Goal: Task Accomplishment & Management: Manage account settings

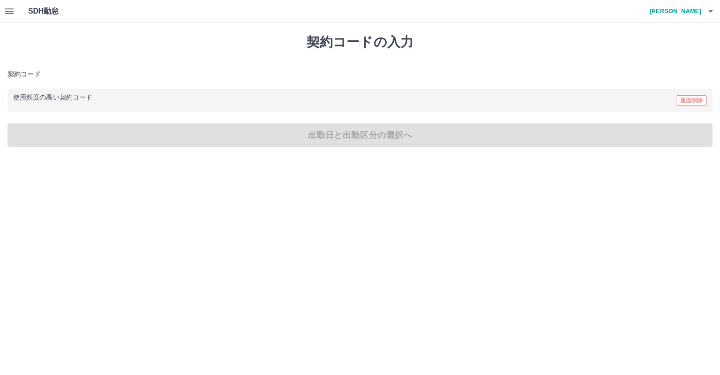
click at [11, 13] on icon "button" at bounding box center [9, 11] width 8 height 6
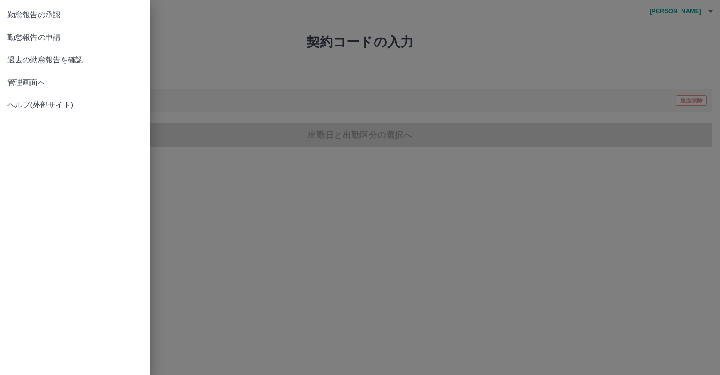
click at [30, 87] on span "管理画面へ" at bounding box center [75, 82] width 135 height 11
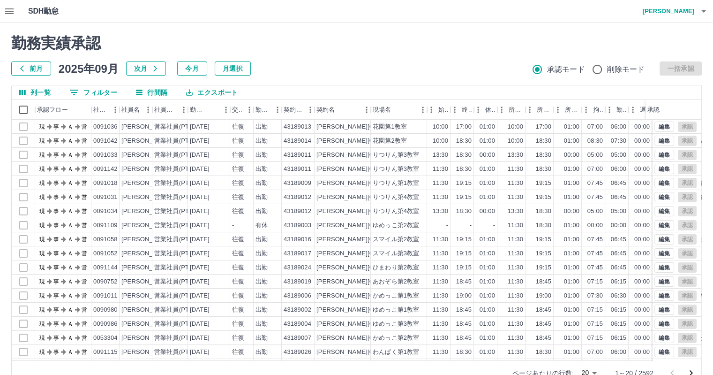
click at [11, 9] on icon "button" at bounding box center [9, 11] width 8 height 6
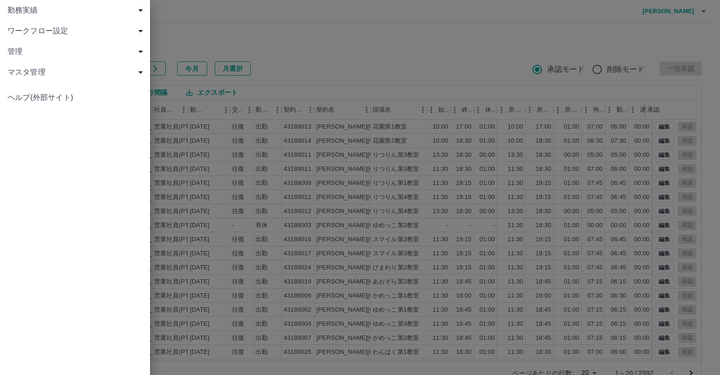
click at [48, 13] on span "勤務実績" at bounding box center [77, 10] width 139 height 11
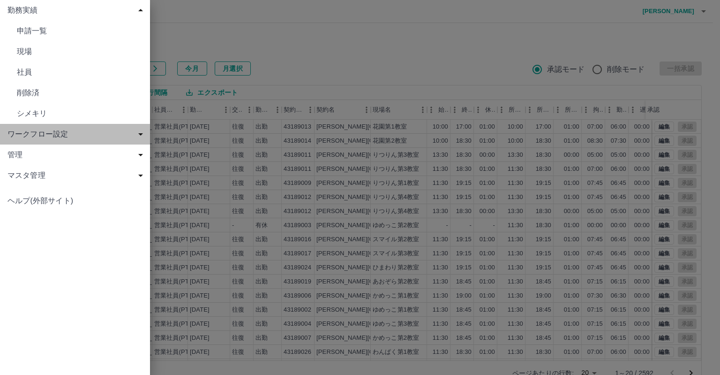
click at [143, 131] on span "ワークフロー設定" at bounding box center [77, 133] width 139 height 11
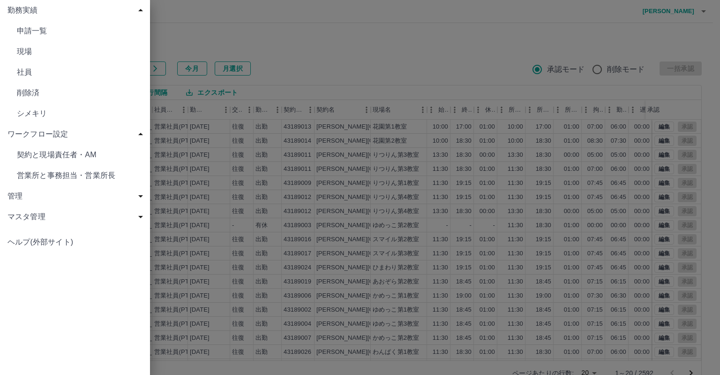
click at [125, 155] on span "契約と現場責任者・AM" at bounding box center [80, 154] width 126 height 11
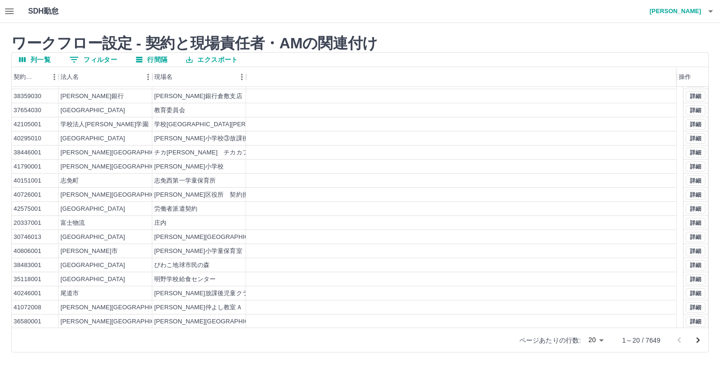
scroll to position [40, 0]
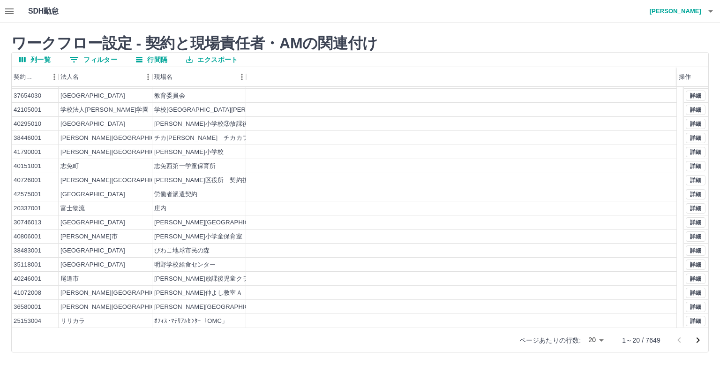
click at [700, 341] on icon "次のページへ" at bounding box center [697, 339] width 11 height 11
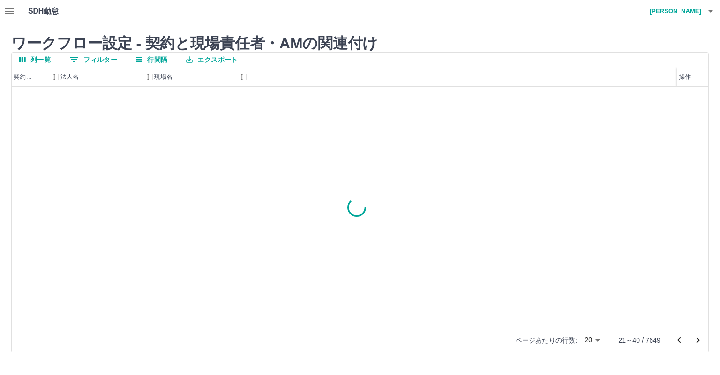
scroll to position [0, 0]
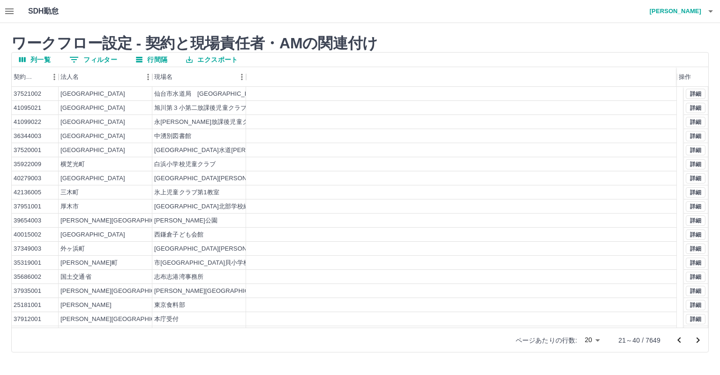
click at [678, 340] on icon "前のページへ" at bounding box center [678, 340] width 3 height 6
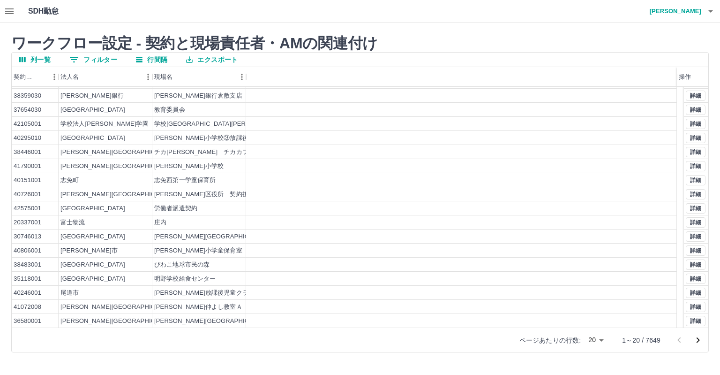
scroll to position [40, 0]
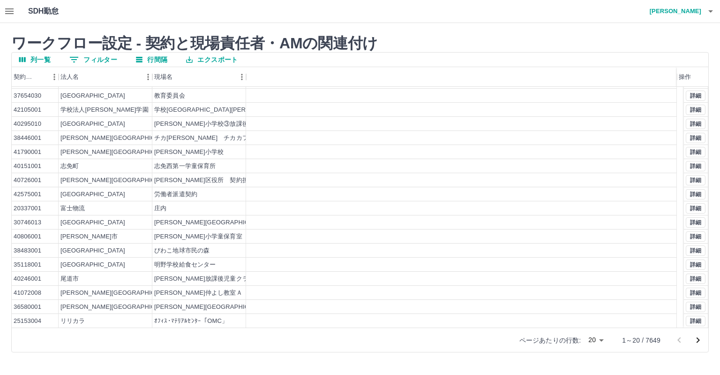
click at [701, 340] on icon "次のページへ" at bounding box center [697, 339] width 11 height 11
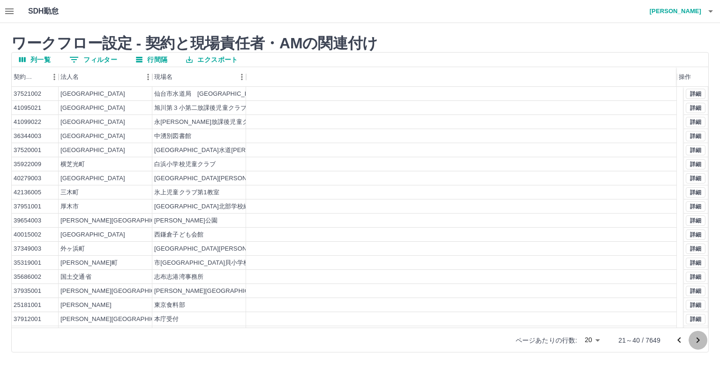
click at [701, 340] on icon "次のページへ" at bounding box center [697, 339] width 11 height 11
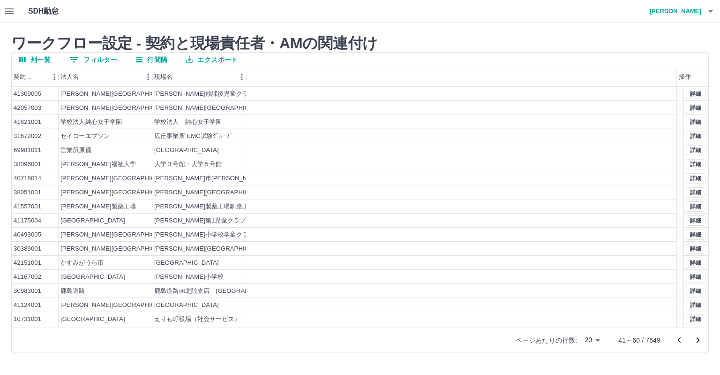
click at [32, 60] on button "列一覧" at bounding box center [35, 60] width 46 height 14
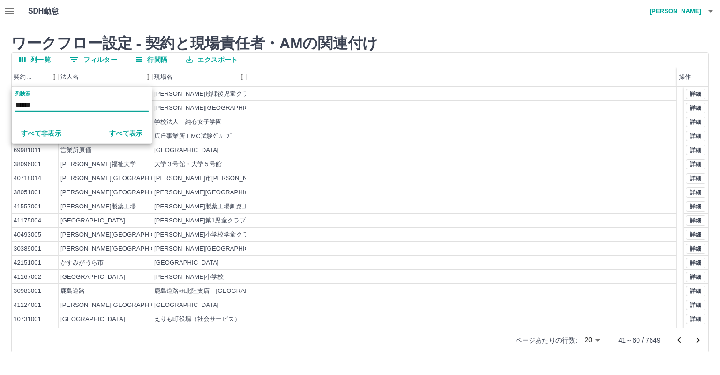
click at [26, 102] on input "******" at bounding box center [81, 105] width 133 height 14
type input "*****"
click at [122, 135] on button "すべて表示" at bounding box center [126, 133] width 49 height 17
click at [99, 104] on input "*****" at bounding box center [81, 105] width 133 height 14
click at [48, 104] on input "*****" at bounding box center [81, 105] width 133 height 14
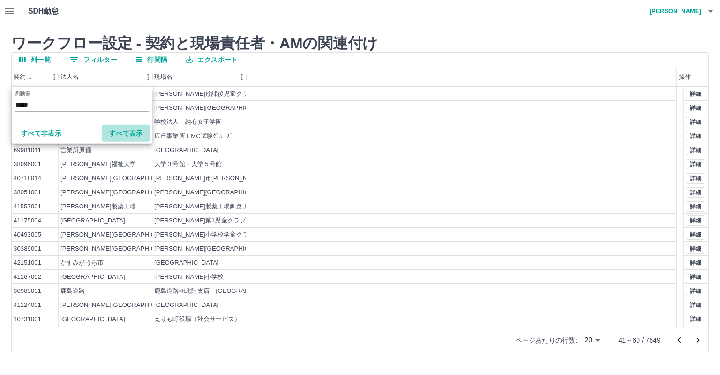
click at [128, 129] on button "すべて表示" at bounding box center [126, 133] width 49 height 17
click at [98, 106] on input "*****" at bounding box center [81, 105] width 133 height 14
click at [308, 103] on div at bounding box center [461, 108] width 431 height 14
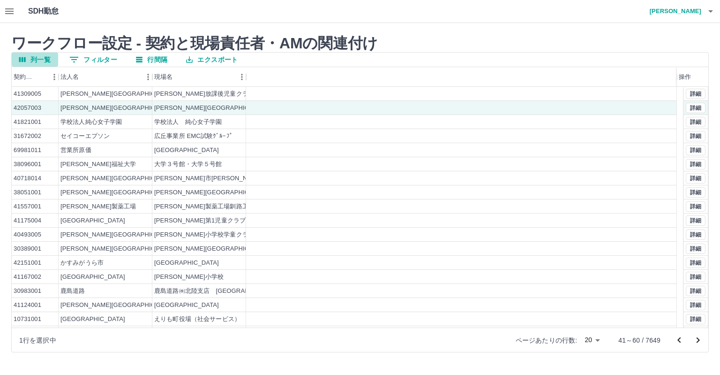
click at [41, 56] on button "列一覧" at bounding box center [35, 60] width 46 height 14
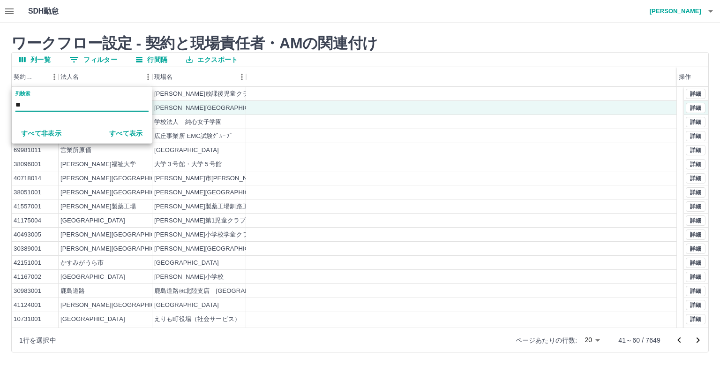
type input "*"
type input "*****"
click at [132, 129] on button "すべて表示" at bounding box center [126, 133] width 49 height 17
click at [50, 62] on button "列一覧" at bounding box center [35, 60] width 46 height 14
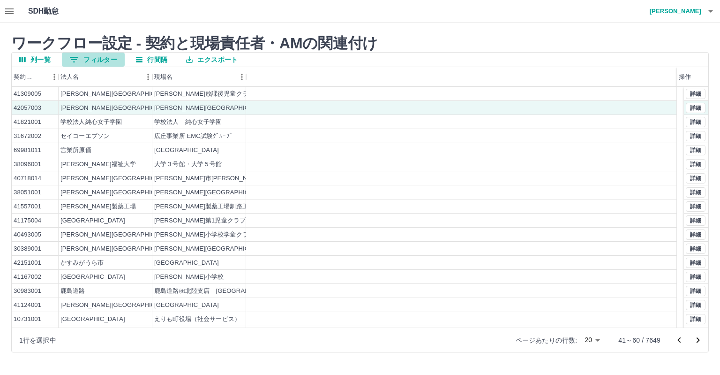
click at [98, 57] on button "0 フィルター" at bounding box center [93, 60] width 63 height 14
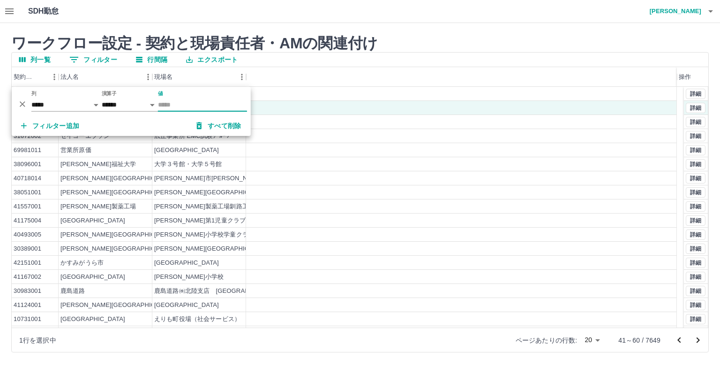
click at [164, 101] on input "値" at bounding box center [202, 105] width 89 height 14
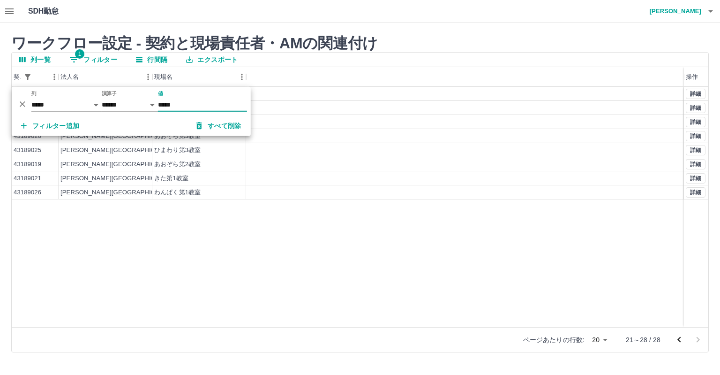
type input "*****"
click at [179, 238] on div "43189027 [PERSON_NAME][GEOGRAPHIC_DATA] わんぱく第2教室 43189024 [PERSON_NAME][GEOGRAP…" at bounding box center [360, 207] width 697 height 240
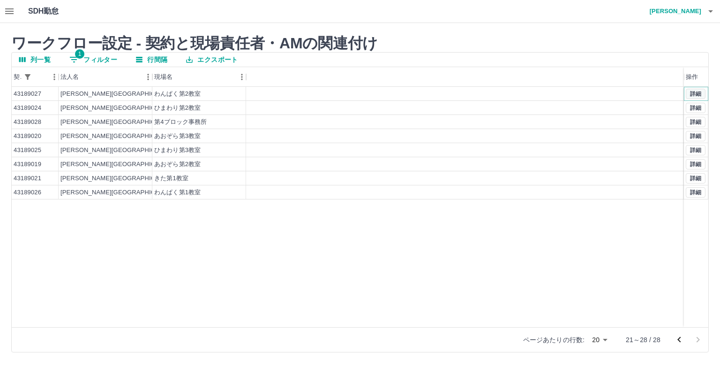
click at [696, 91] on button "詳細" at bounding box center [696, 94] width 20 height 10
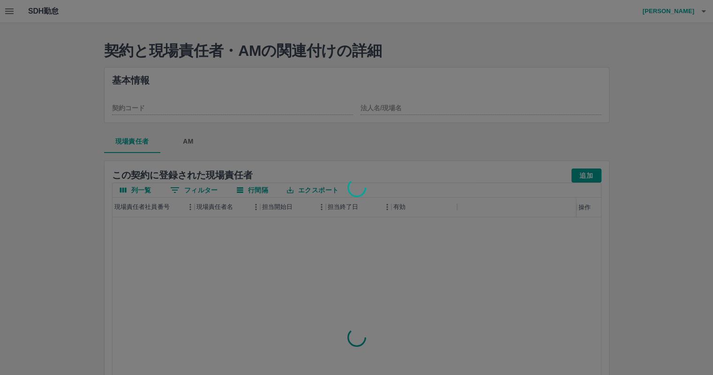
type input "********"
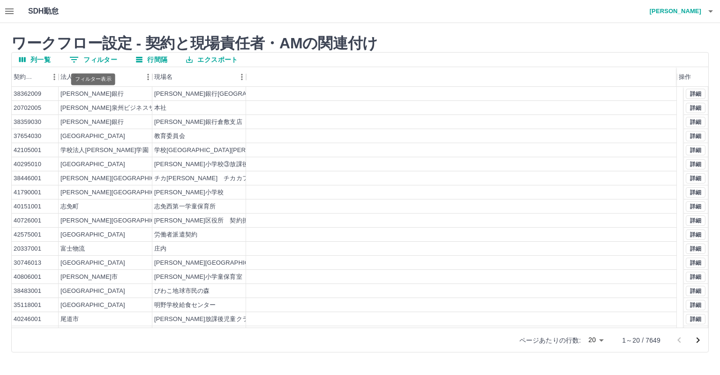
click at [104, 57] on button "0 フィルター" at bounding box center [93, 60] width 63 height 14
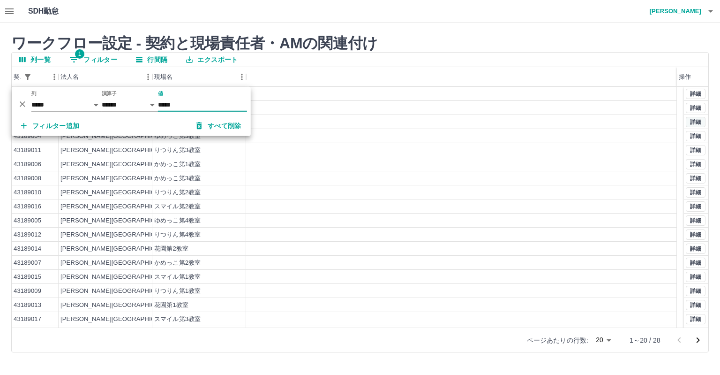
type input "*****"
click at [690, 122] on button "詳細" at bounding box center [696, 122] width 20 height 10
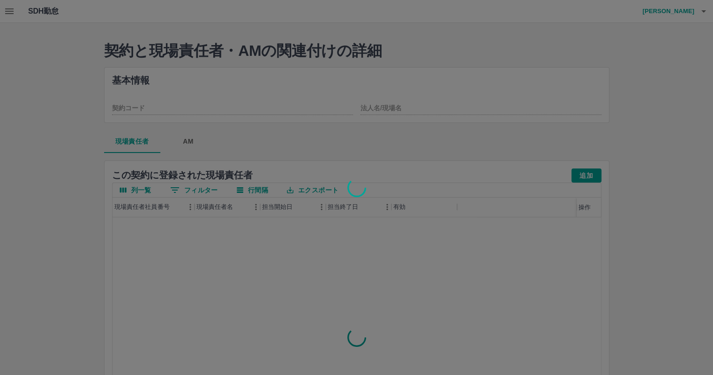
type input "********"
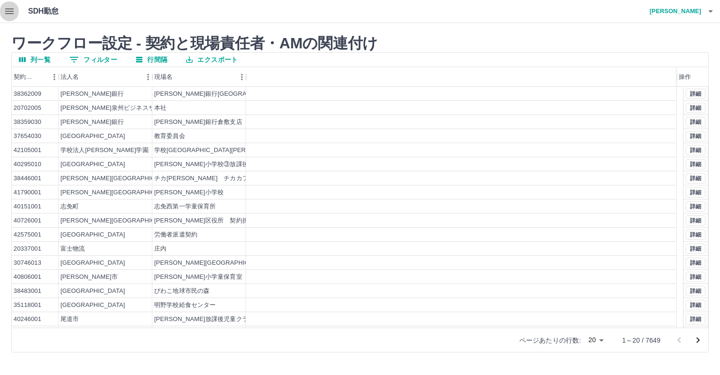
click at [10, 11] on icon "button" at bounding box center [9, 11] width 8 height 6
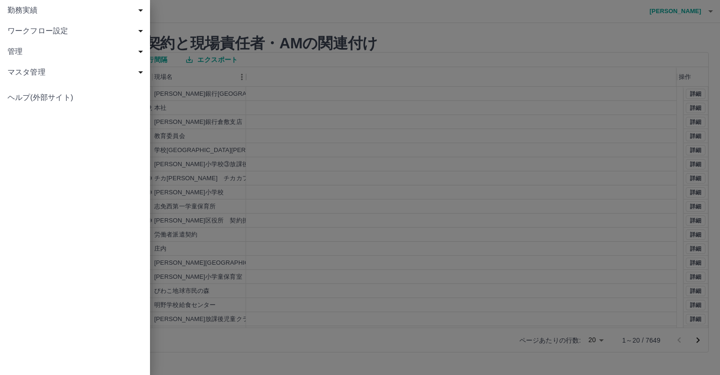
click at [138, 31] on span "ワークフロー設定" at bounding box center [77, 30] width 139 height 11
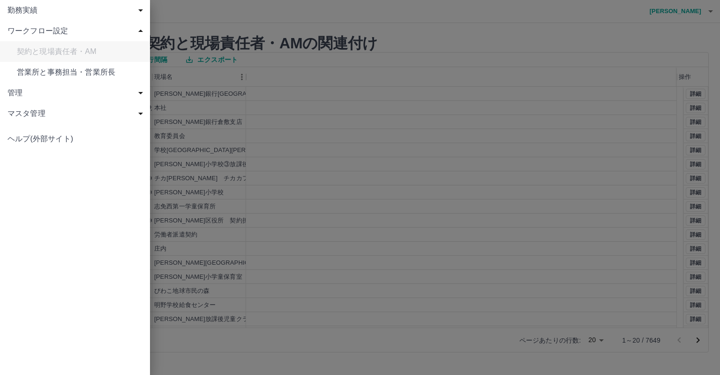
click at [71, 5] on span "勤務実績" at bounding box center [77, 10] width 139 height 11
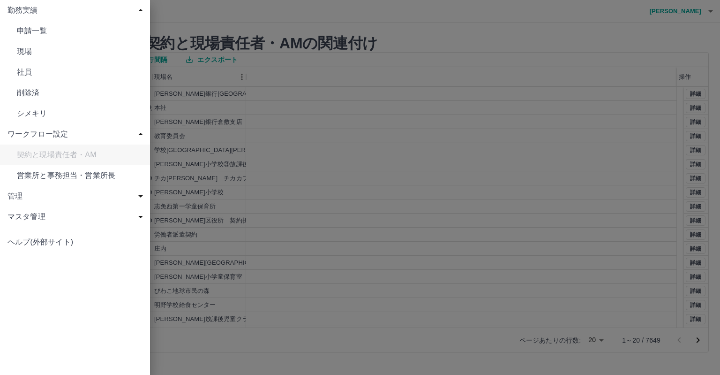
click at [60, 188] on div "管理" at bounding box center [75, 196] width 150 height 21
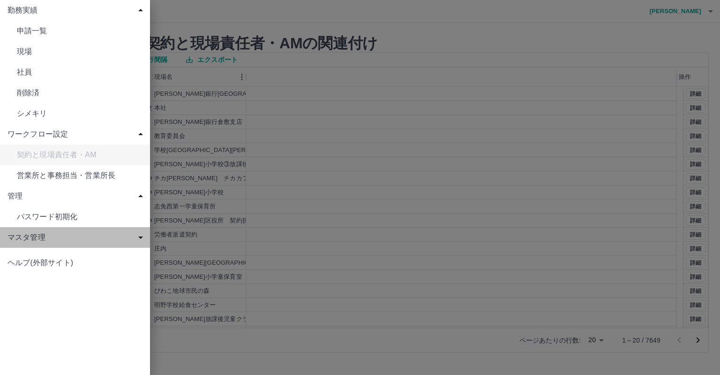
click at [66, 241] on span "マスタ管理" at bounding box center [77, 237] width 139 height 11
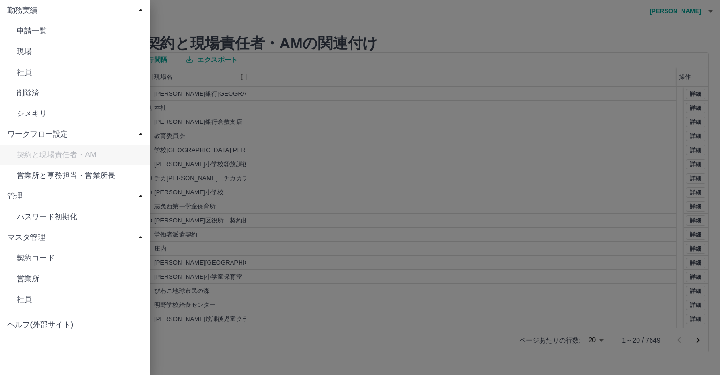
click at [40, 256] on span "契約コード" at bounding box center [80, 257] width 126 height 11
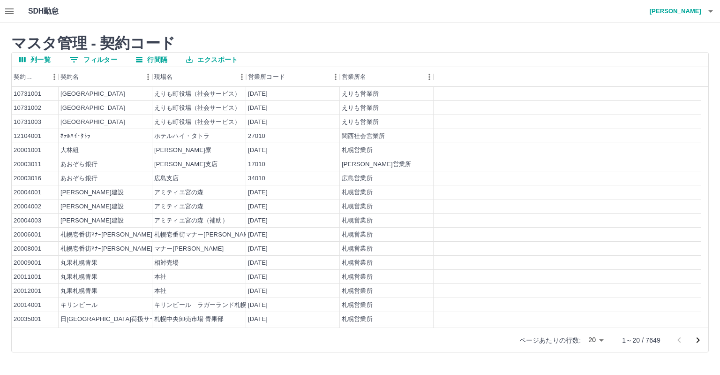
click at [278, 23] on div "マスタ管理 - 契約コード 列一覧 0 フィルター 行間隔 エクスポート 契約コード 契約名 現場名 営業所コード 営業所名 10731001 えりも町 えり…" at bounding box center [360, 193] width 720 height 340
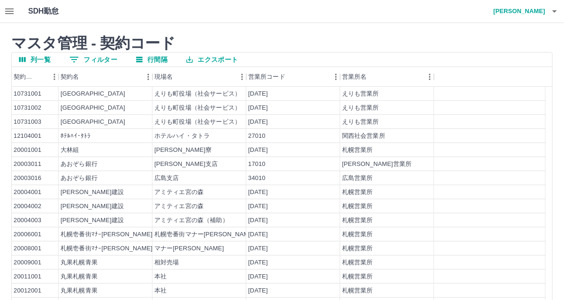
click at [3, 9] on button "button" at bounding box center [9, 11] width 19 height 23
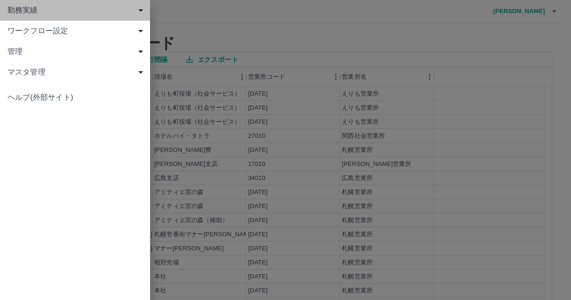
click at [27, 12] on span "勤務実績" at bounding box center [77, 10] width 139 height 11
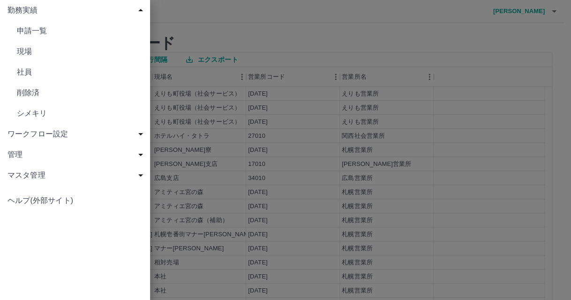
click at [48, 16] on div "勤務実績" at bounding box center [75, 10] width 150 height 21
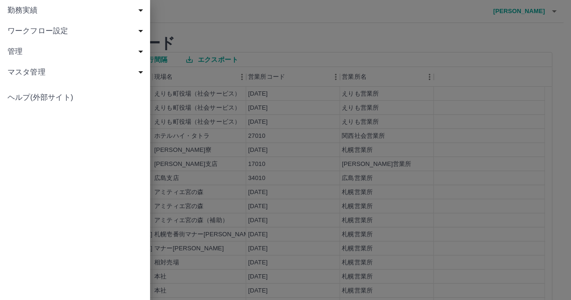
click at [201, 15] on div at bounding box center [285, 150] width 571 height 300
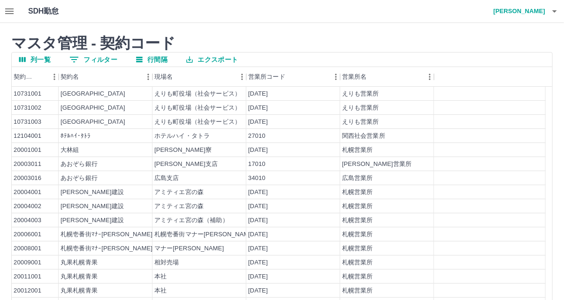
click at [49, 11] on h1 "SDH勤怠" at bounding box center [58, 11] width 61 height 23
click at [58, 39] on h2 "マスタ管理 - 契約コード" at bounding box center [281, 43] width 541 height 18
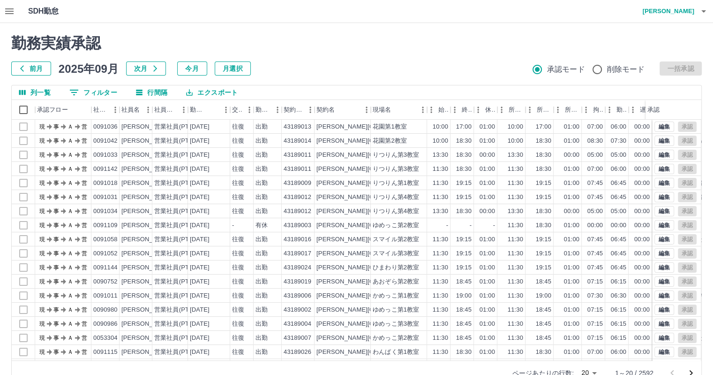
click at [10, 12] on icon "button" at bounding box center [9, 11] width 11 height 11
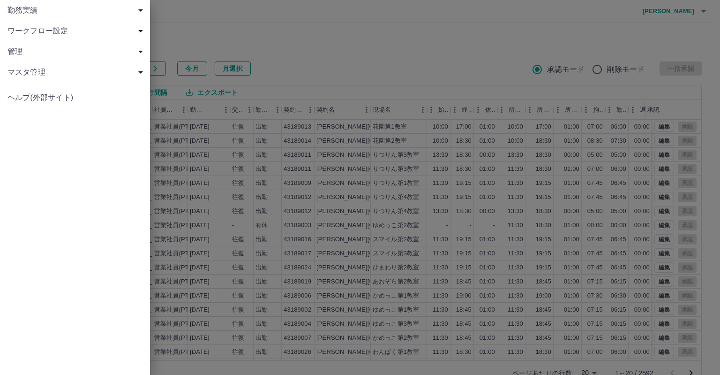
click at [79, 63] on div "マスタ管理" at bounding box center [75, 72] width 150 height 21
click at [53, 94] on span "契約コード" at bounding box center [80, 92] width 126 height 11
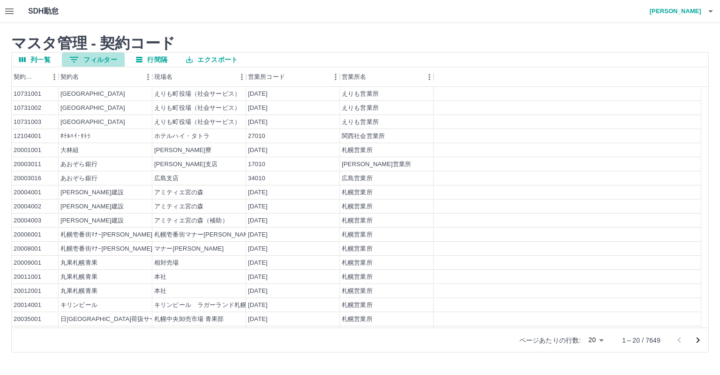
click at [87, 56] on button "0 フィルター" at bounding box center [93, 60] width 63 height 14
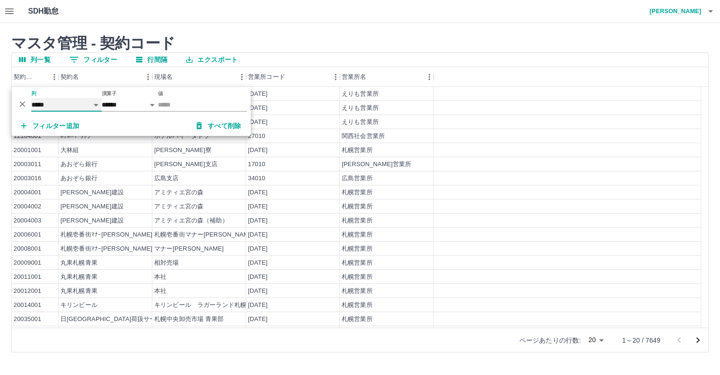
click at [62, 108] on select "***** *** ***" at bounding box center [66, 105] width 70 height 14
click at [136, 107] on select "****** *******" at bounding box center [130, 105] width 56 height 14
click at [177, 111] on input "値" at bounding box center [202, 105] width 89 height 14
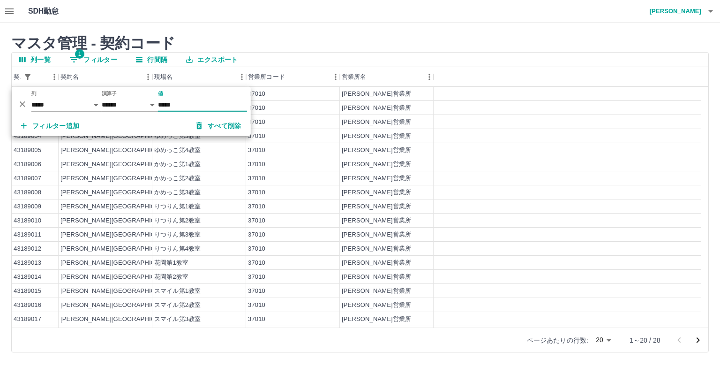
type input "*****"
click at [420, 104] on div "[PERSON_NAME]営業所" at bounding box center [387, 108] width 94 height 14
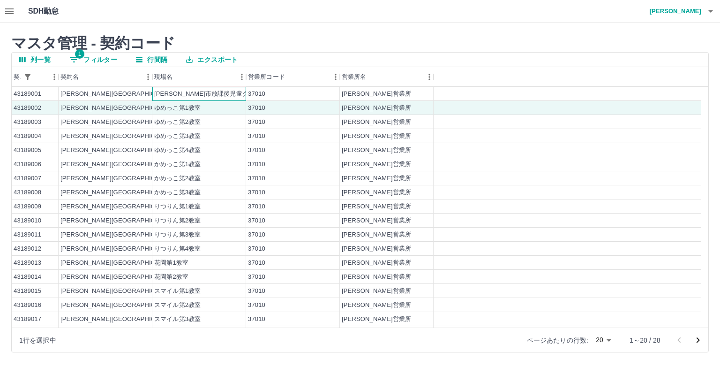
click at [226, 92] on div "[PERSON_NAME]市放課後児童クラブ（第４ブロック）" at bounding box center [232, 94] width 156 height 9
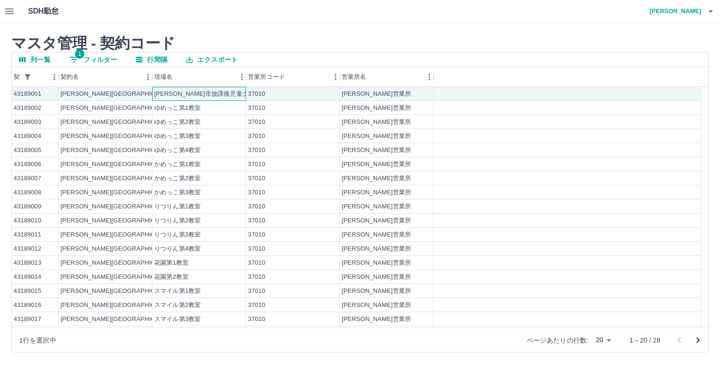
click at [192, 96] on div "[PERSON_NAME]市放課後児童クラブ（第４ブロック）" at bounding box center [232, 94] width 156 height 9
click at [274, 91] on div "37010" at bounding box center [293, 94] width 94 height 14
click at [390, 91] on div "[PERSON_NAME]営業所" at bounding box center [387, 94] width 94 height 14
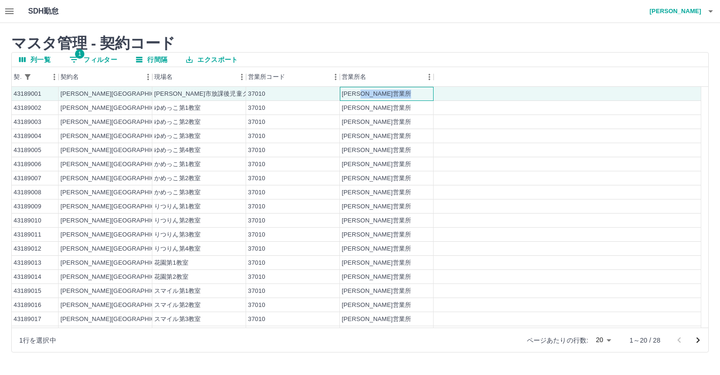
click at [390, 91] on div "[PERSON_NAME]営業所" at bounding box center [387, 94] width 94 height 14
click at [482, 92] on div at bounding box center [568, 94] width 268 height 14
click at [34, 94] on div "43189001" at bounding box center [28, 94] width 28 height 9
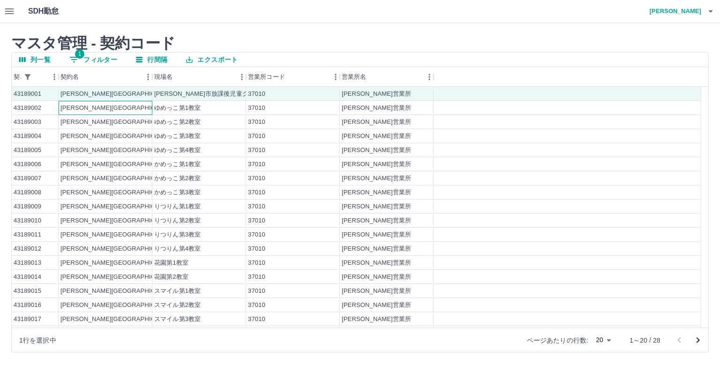
click at [115, 108] on div "[PERSON_NAME][GEOGRAPHIC_DATA]" at bounding box center [106, 108] width 94 height 14
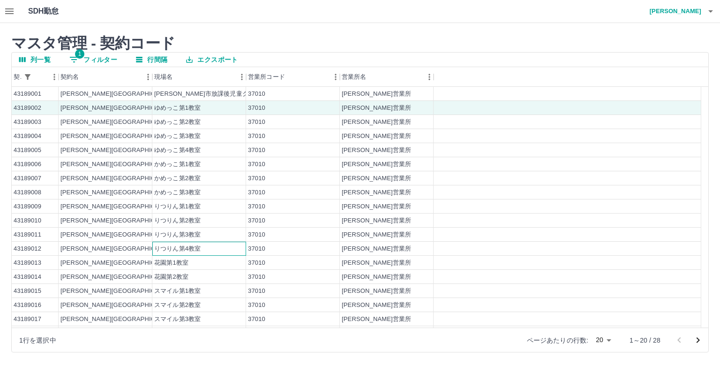
click at [207, 252] on div "りつりん第4教室" at bounding box center [199, 248] width 94 height 14
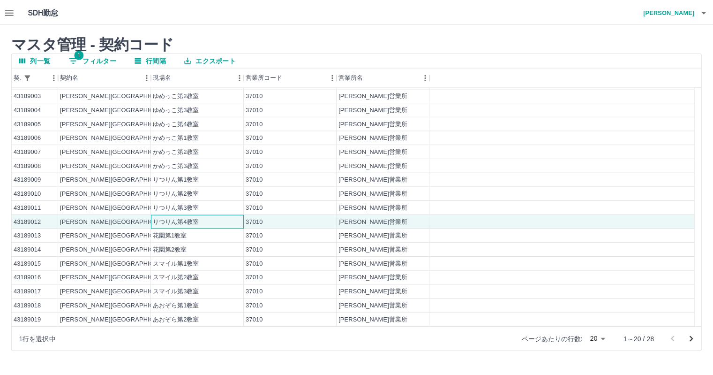
scroll to position [40, 0]
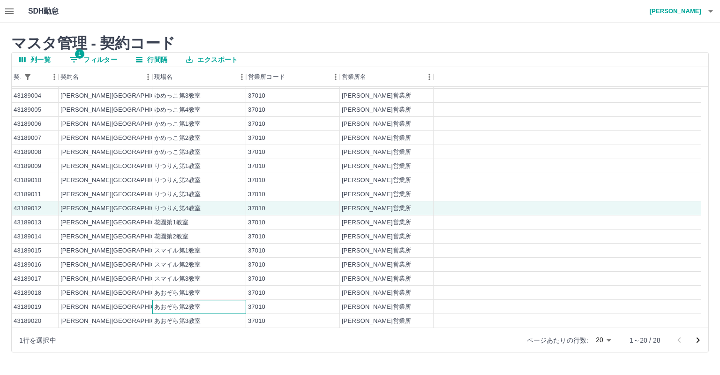
click at [211, 300] on div "あおぞら第2教室" at bounding box center [199, 307] width 94 height 14
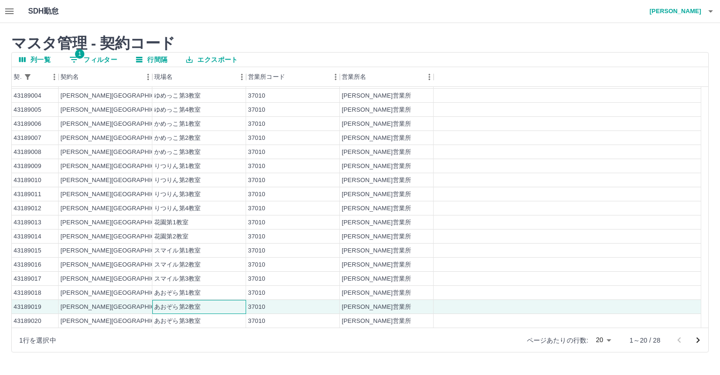
click at [211, 300] on div "あおぞら第2教室" at bounding box center [199, 307] width 94 height 14
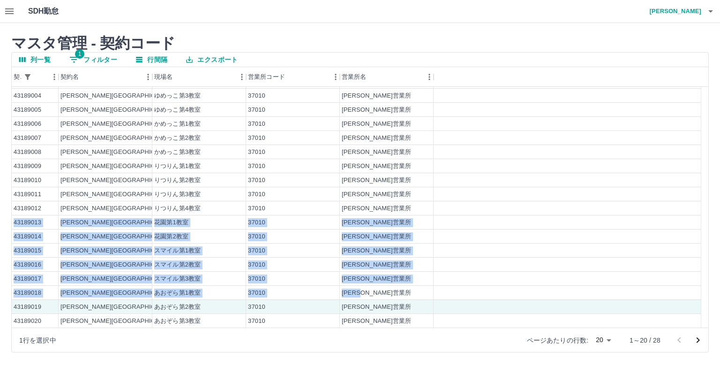
drag, startPoint x: 516, startPoint y: 211, endPoint x: 461, endPoint y: 268, distance: 78.6
click at [408, 298] on div "43189001 [PERSON_NAME][GEOGRAPHIC_DATA] [PERSON_NAME][GEOGRAPHIC_DATA]放課後児童クラブ（…" at bounding box center [357, 186] width 690 height 281
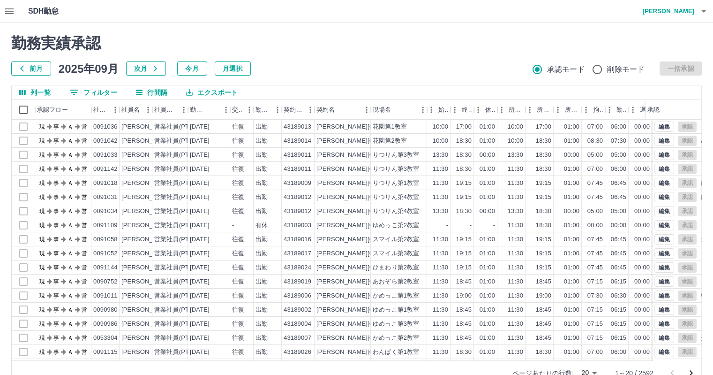
click at [706, 16] on icon "button" at bounding box center [703, 11] width 11 height 11
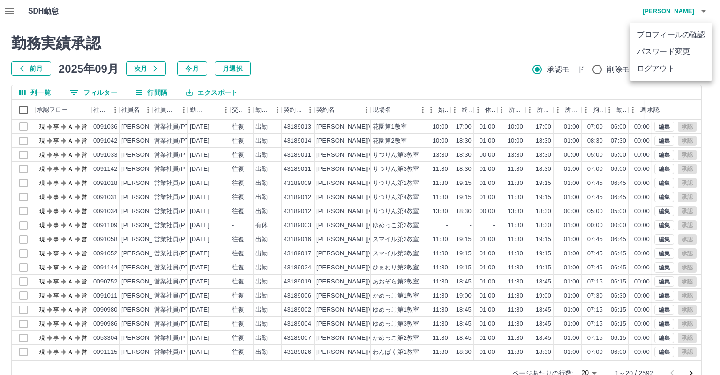
click at [429, 36] on div at bounding box center [360, 187] width 720 height 375
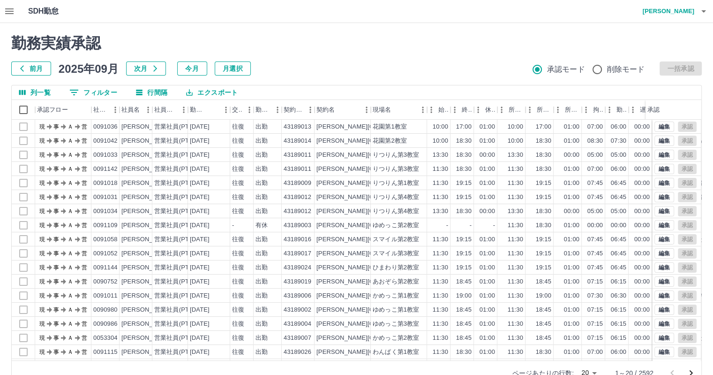
click at [42, 91] on button "列一覧" at bounding box center [35, 92] width 46 height 14
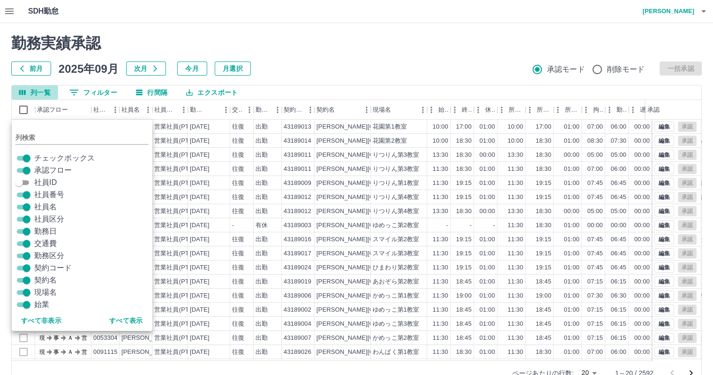
click at [42, 90] on button "列一覧" at bounding box center [35, 92] width 46 height 14
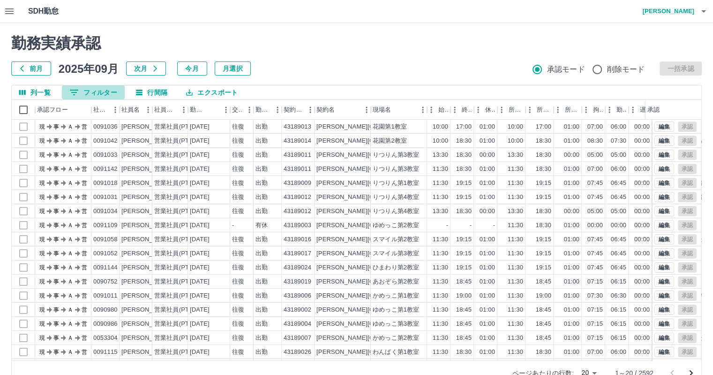
click at [85, 89] on button "0 フィルター" at bounding box center [93, 92] width 63 height 14
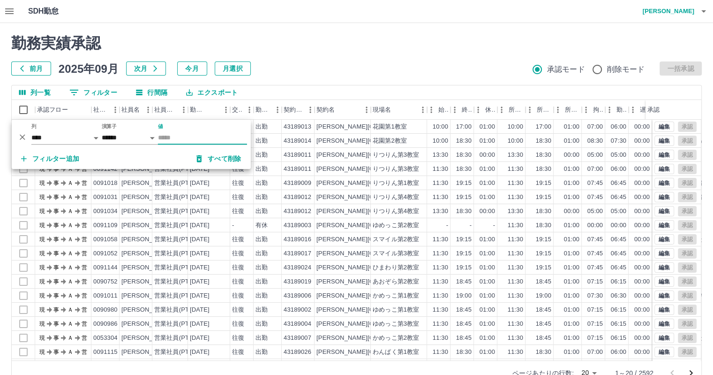
click at [85, 90] on button "0 フィルター" at bounding box center [93, 92] width 63 height 14
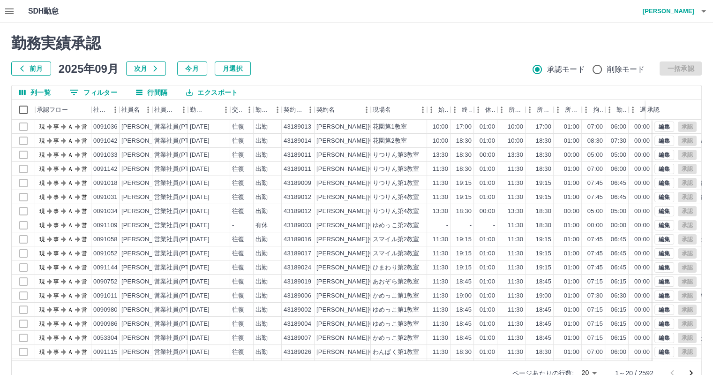
click at [148, 89] on button "行間隔" at bounding box center [151, 92] width 46 height 14
click at [139, 110] on div "社員名" at bounding box center [130, 110] width 18 height 20
click at [143, 108] on icon "メニュー" at bounding box center [147, 109] width 9 height 9
click at [212, 107] on icon "ソート" at bounding box center [213, 110] width 6 height 6
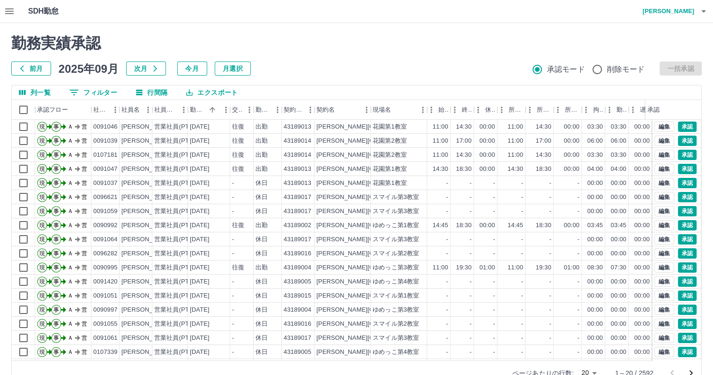
click at [12, 14] on icon "button" at bounding box center [9, 11] width 8 height 6
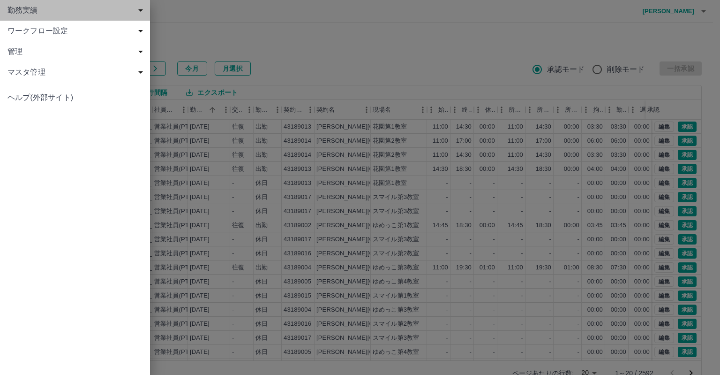
click at [45, 13] on span "勤務実績" at bounding box center [77, 10] width 139 height 11
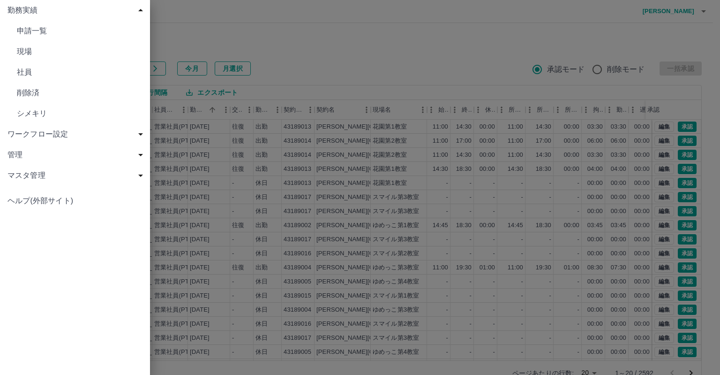
click at [38, 51] on span "現場" at bounding box center [80, 51] width 126 height 11
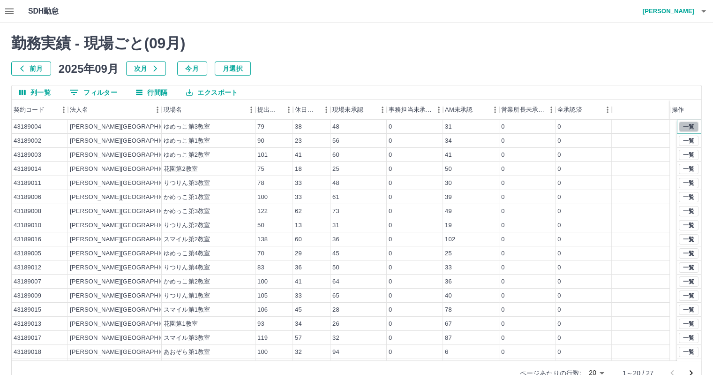
click at [685, 126] on button "一覧" at bounding box center [689, 126] width 20 height 10
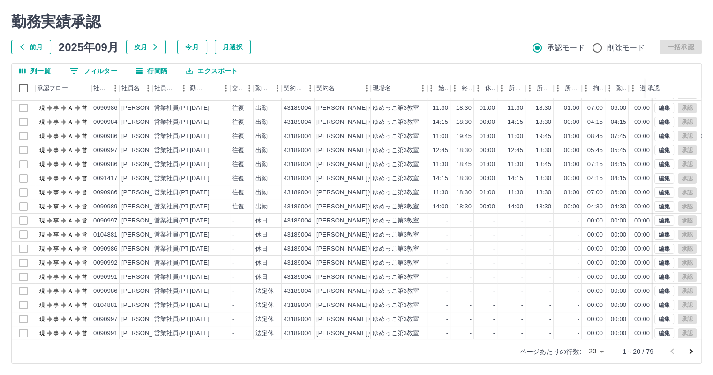
scroll to position [47, 0]
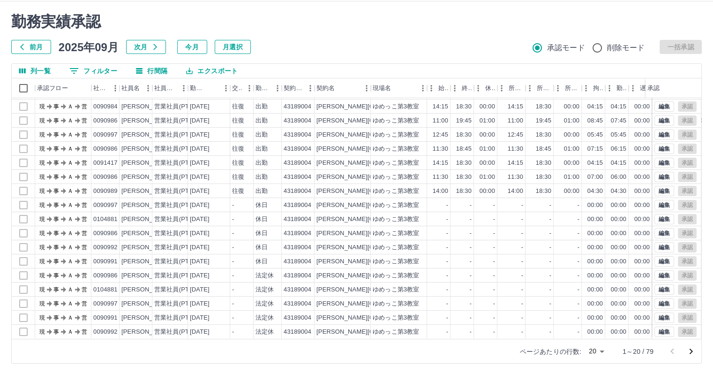
click at [690, 351] on icon "次のページへ" at bounding box center [690, 351] width 11 height 11
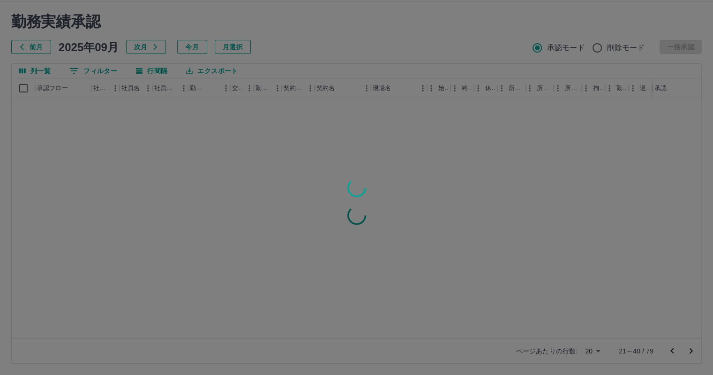
scroll to position [0, 0]
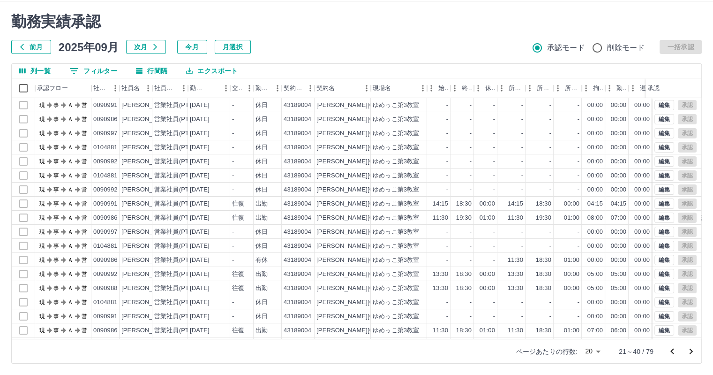
click at [690, 351] on icon "次のページへ" at bounding box center [690, 351] width 11 height 11
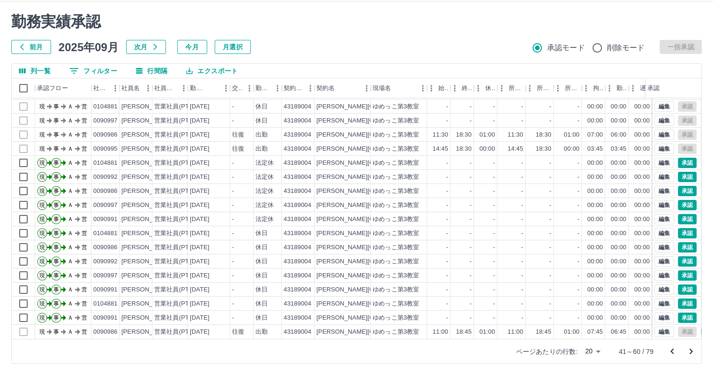
scroll to position [47, 0]
click at [692, 352] on icon "次のページへ" at bounding box center [690, 351] width 11 height 11
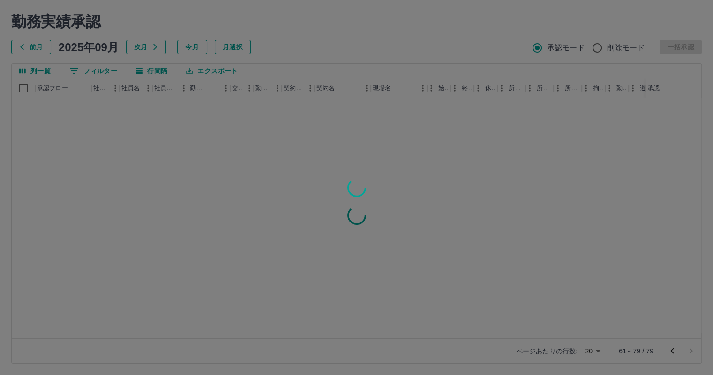
scroll to position [0, 0]
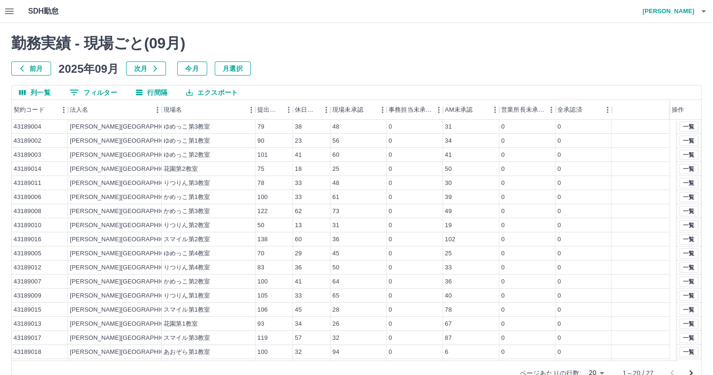
click at [4, 13] on icon "button" at bounding box center [9, 11] width 11 height 11
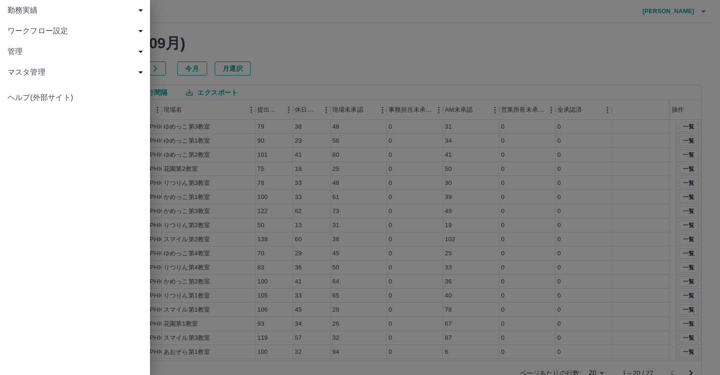
click at [63, 3] on div "勤務実績" at bounding box center [75, 10] width 150 height 21
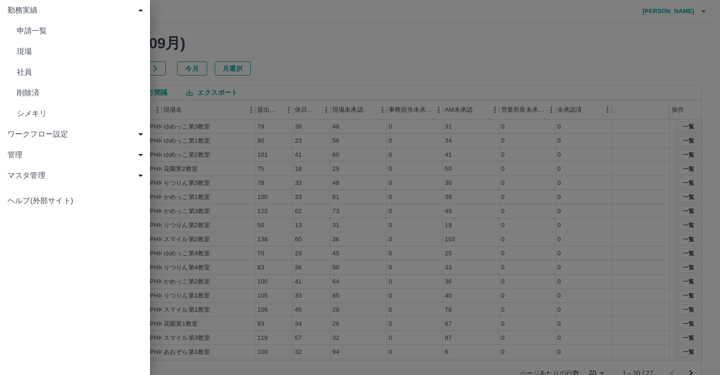
click at [61, 68] on span "社員" at bounding box center [80, 72] width 126 height 11
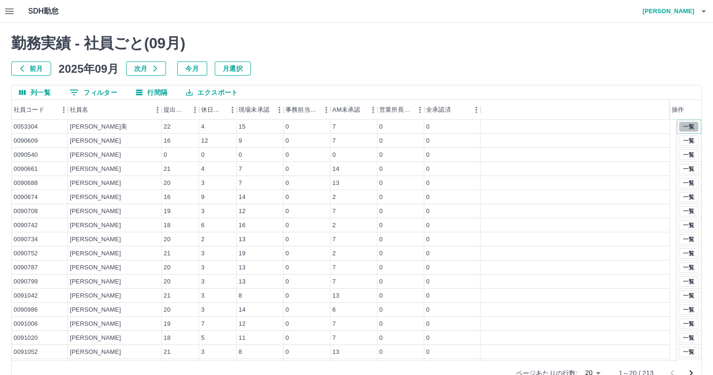
click at [680, 128] on button "一覧" at bounding box center [689, 126] width 20 height 10
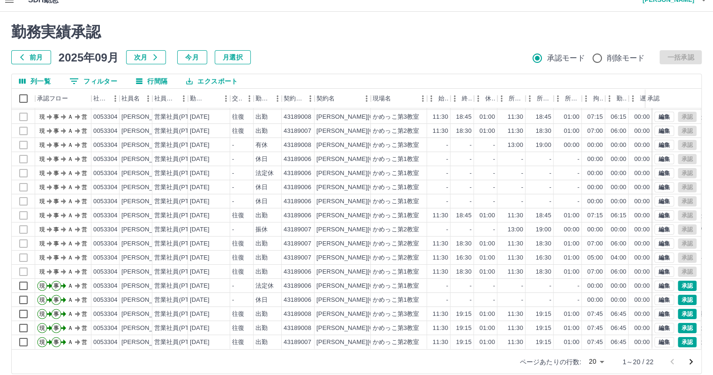
scroll to position [22, 0]
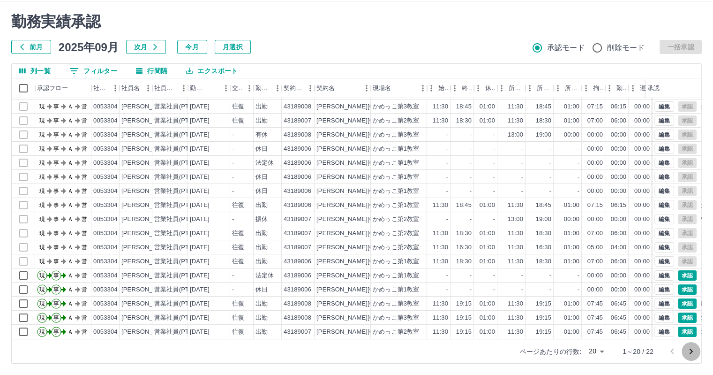
click at [687, 349] on icon "次のページへ" at bounding box center [690, 351] width 11 height 11
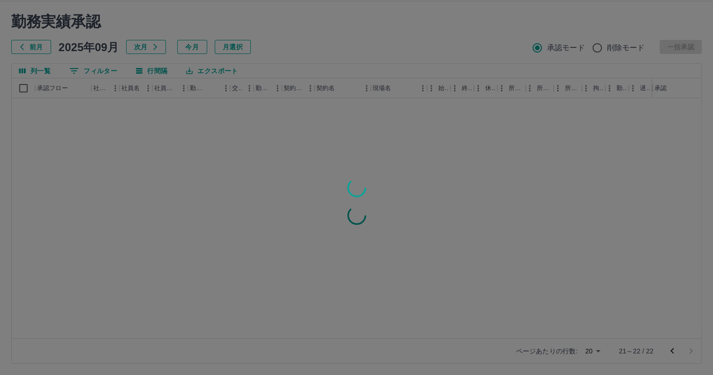
scroll to position [0, 0]
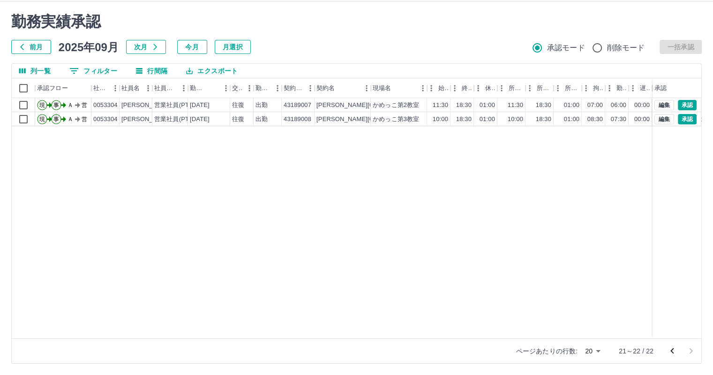
click at [671, 354] on icon "前のページへ" at bounding box center [672, 350] width 11 height 11
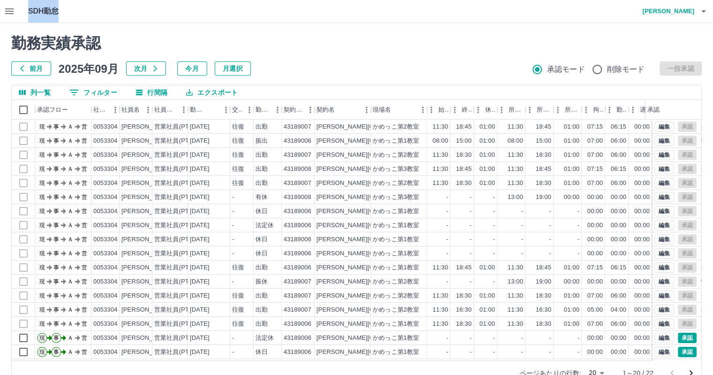
drag, startPoint x: 29, startPoint y: 10, endPoint x: 69, endPoint y: 10, distance: 40.3
click at [69, 10] on h1 "SDH勤怠" at bounding box center [58, 11] width 61 height 23
click at [108, 24] on div "勤務実績承認 前月 [DATE] 次月 今月 月選択 承認モード 削除モード 一括承認 列一覧 0 フィルター 行間隔 エクスポート 承認フロー 社員番号 社…" at bounding box center [356, 209] width 713 height 373
drag, startPoint x: 28, startPoint y: 10, endPoint x: 86, endPoint y: 13, distance: 58.2
click at [86, 13] on h1 "SDH勤怠" at bounding box center [58, 11] width 61 height 23
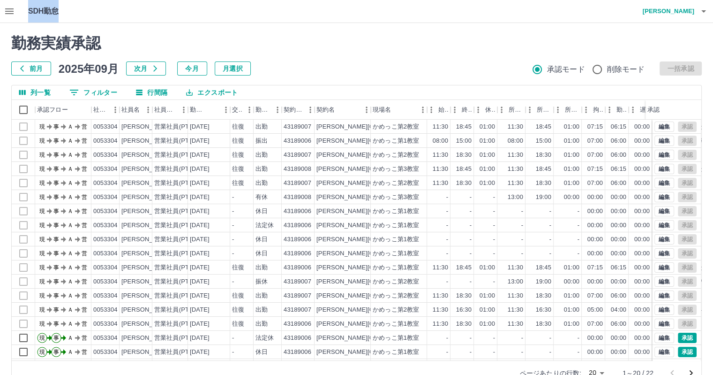
click at [131, 11] on div "SDH勤怠 [PERSON_NAME]" at bounding box center [356, 11] width 713 height 23
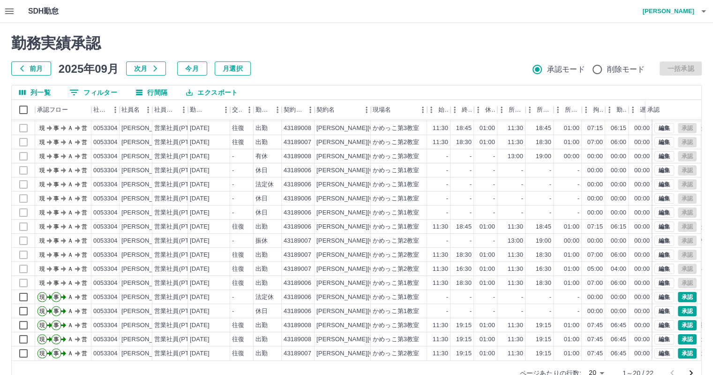
scroll to position [47, 0]
click at [92, 193] on div "0053304" at bounding box center [105, 198] width 28 height 14
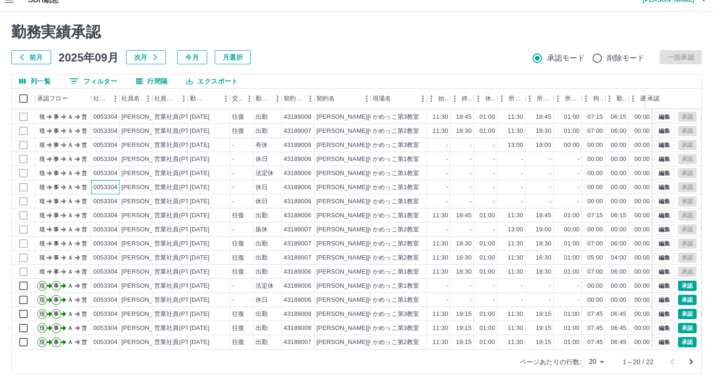
scroll to position [22, 0]
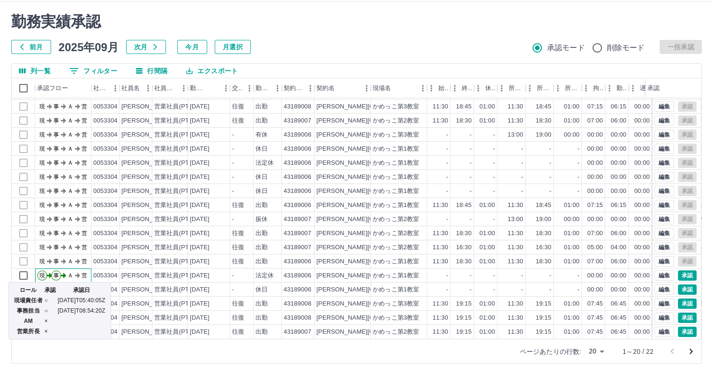
click at [84, 272] on text "営" at bounding box center [85, 275] width 6 height 7
